Goal: Information Seeking & Learning: Find specific fact

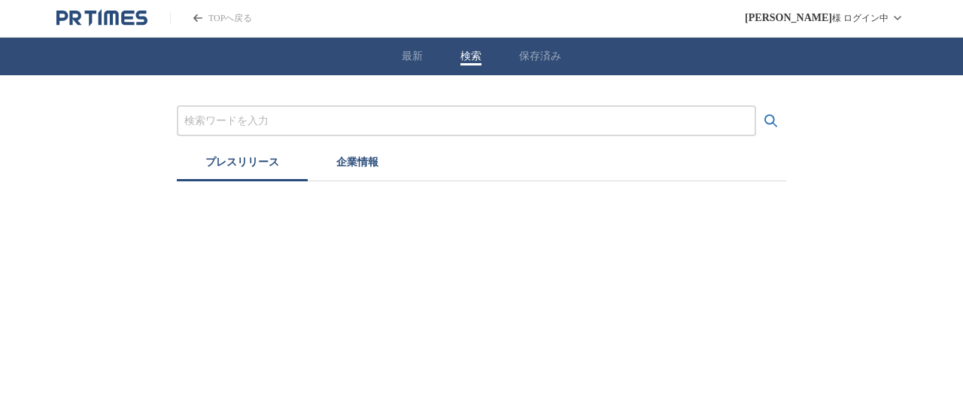
click at [475, 58] on button "検索" at bounding box center [470, 57] width 21 height 14
click at [451, 121] on input "プレスリリースおよび企業を検索する" at bounding box center [466, 121] width 564 height 17
type input "n"
click at [756, 106] on button "検索する" at bounding box center [771, 121] width 30 height 30
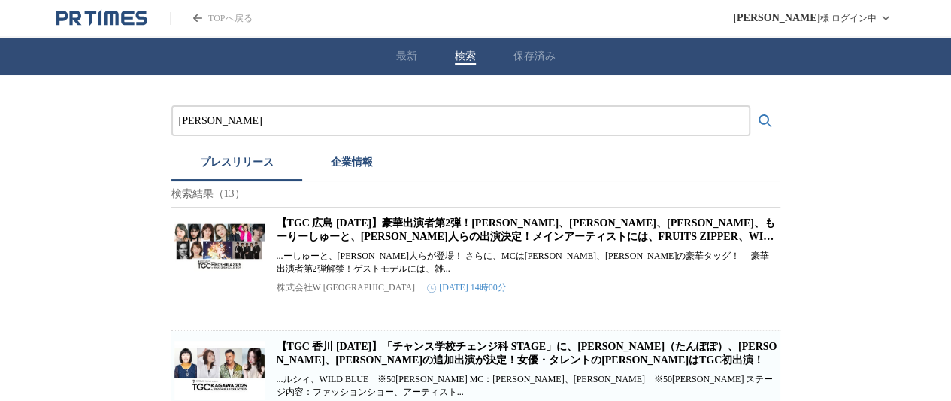
type input "中"
click at [751, 106] on button "検索する" at bounding box center [766, 121] width 30 height 30
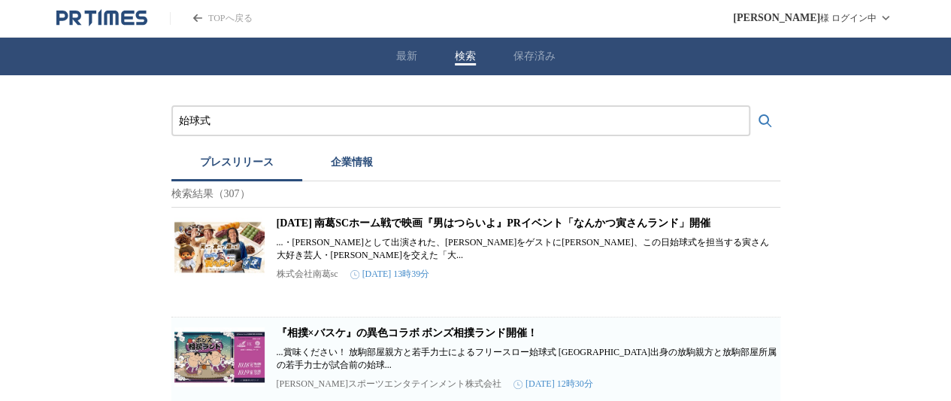
click at [375, 119] on input "始球式" at bounding box center [461, 121] width 564 height 17
type input "始"
type input "アナウンサー"
click at [751, 106] on button "検索する" at bounding box center [766, 121] width 30 height 30
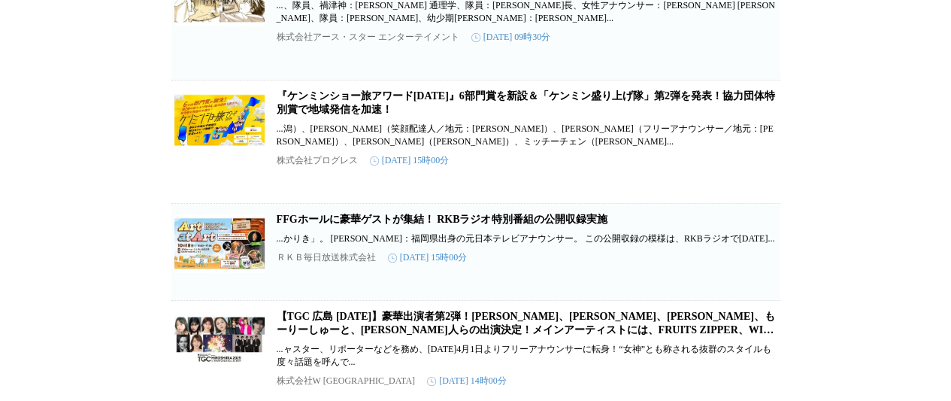
scroll to position [1203, 0]
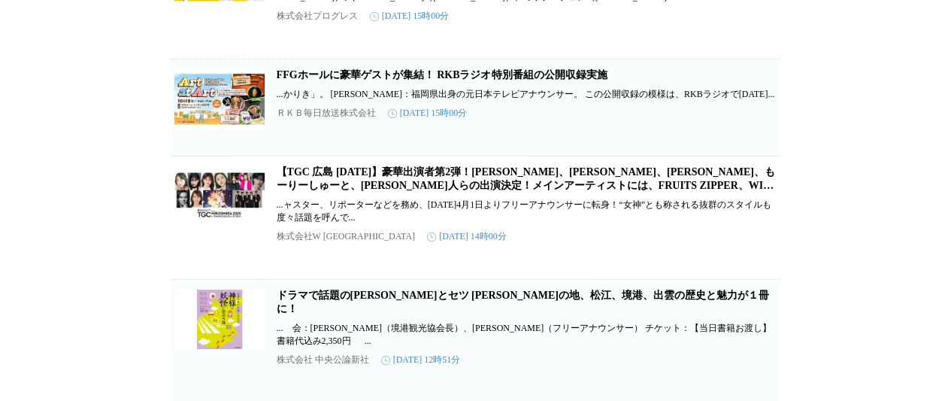
click at [450, 80] on link "FFGホールに豪華ゲストが集結！ RKBラジオ特別番組の公開収録実施" at bounding box center [442, 74] width 331 height 11
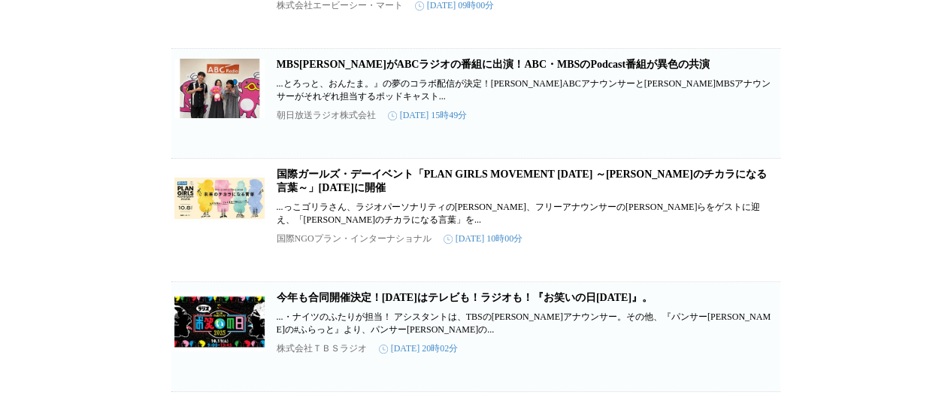
scroll to position [1730, 0]
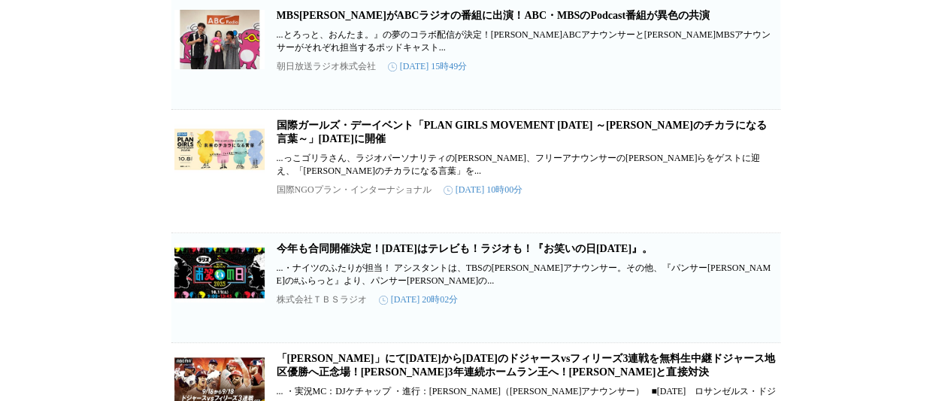
click at [544, 144] on link "国際ガールズ・デーイベント「PLAN GIRLS MOVEMENT [DATE] ～[PERSON_NAME]のチカラになる言葉～」[DATE]に開催" at bounding box center [522, 132] width 490 height 25
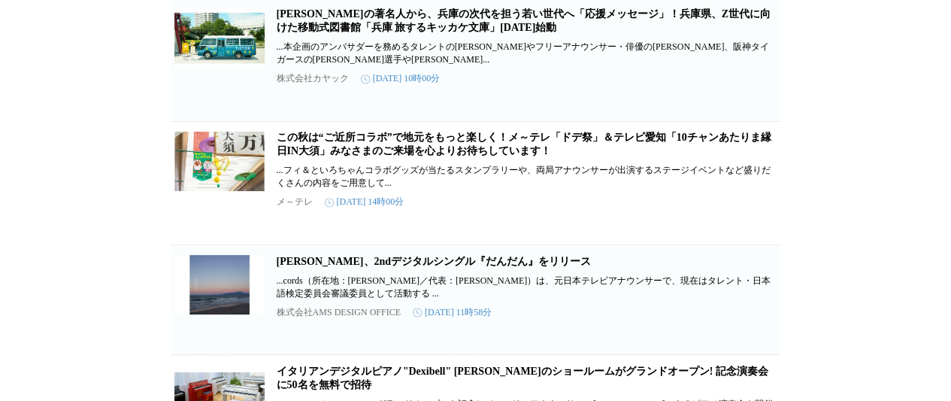
scroll to position [4061, 0]
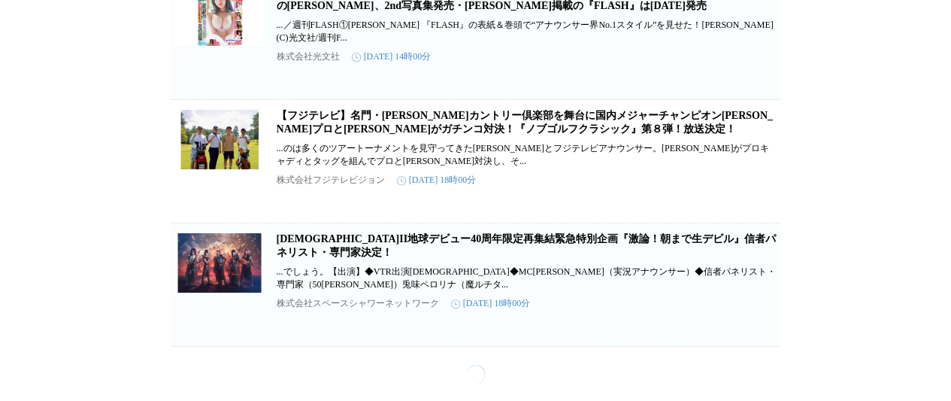
scroll to position [9774, 0]
